Goal: Task Accomplishment & Management: Manage account settings

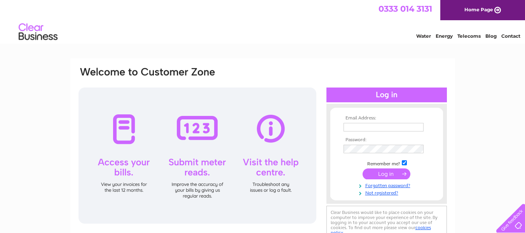
type input "adcycleslimited@outlook.com"
click at [386, 173] on input "submit" at bounding box center [387, 173] width 48 height 11
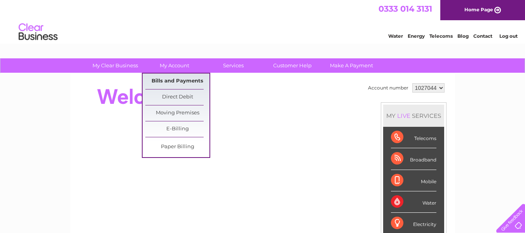
click at [176, 78] on link "Bills and Payments" at bounding box center [177, 81] width 64 height 16
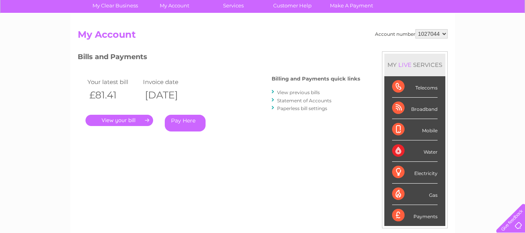
scroll to position [78, 0]
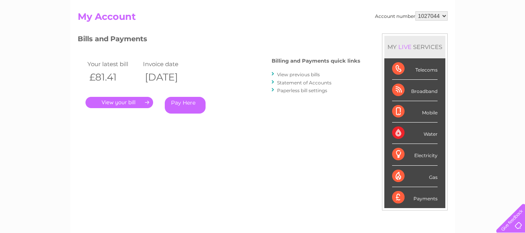
click at [124, 102] on link "." at bounding box center [120, 102] width 68 height 11
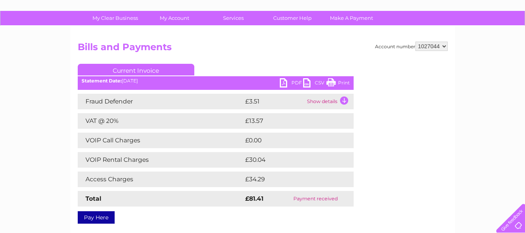
scroll to position [39, 0]
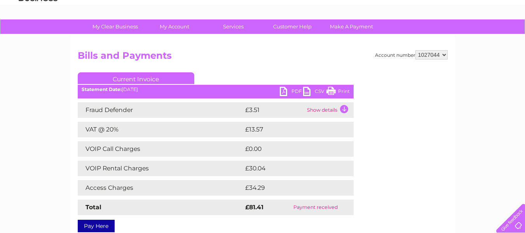
click at [283, 93] on link "PDF" at bounding box center [291, 92] width 23 height 11
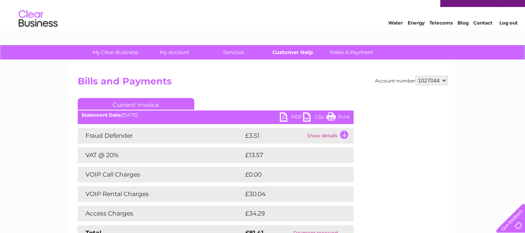
scroll to position [0, 0]
